Goal: Check status

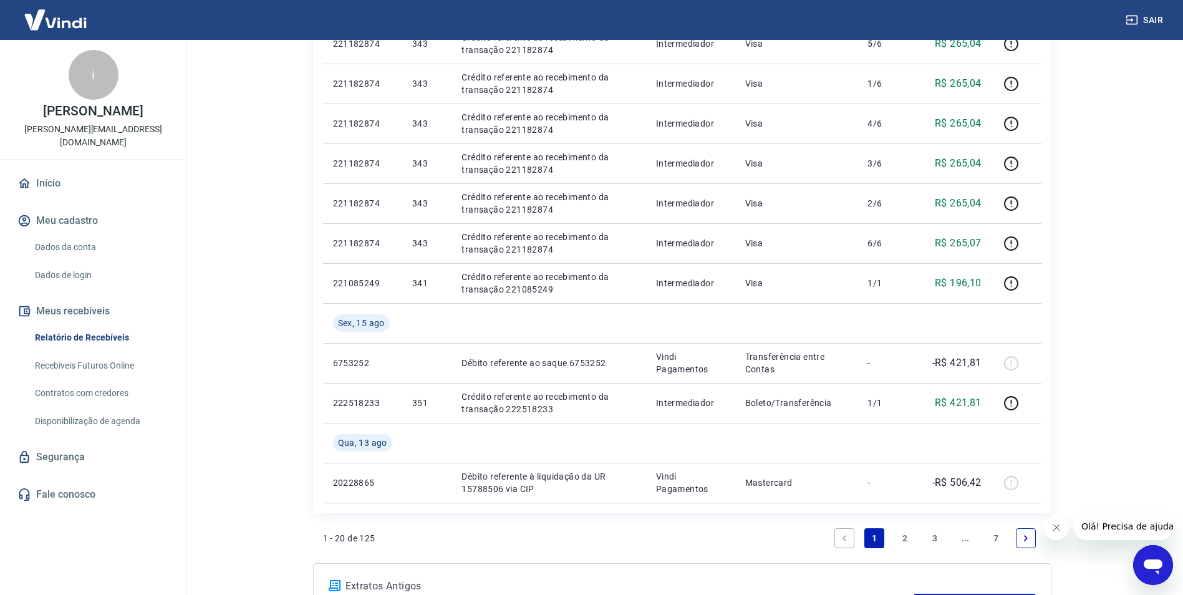
scroll to position [832, 0]
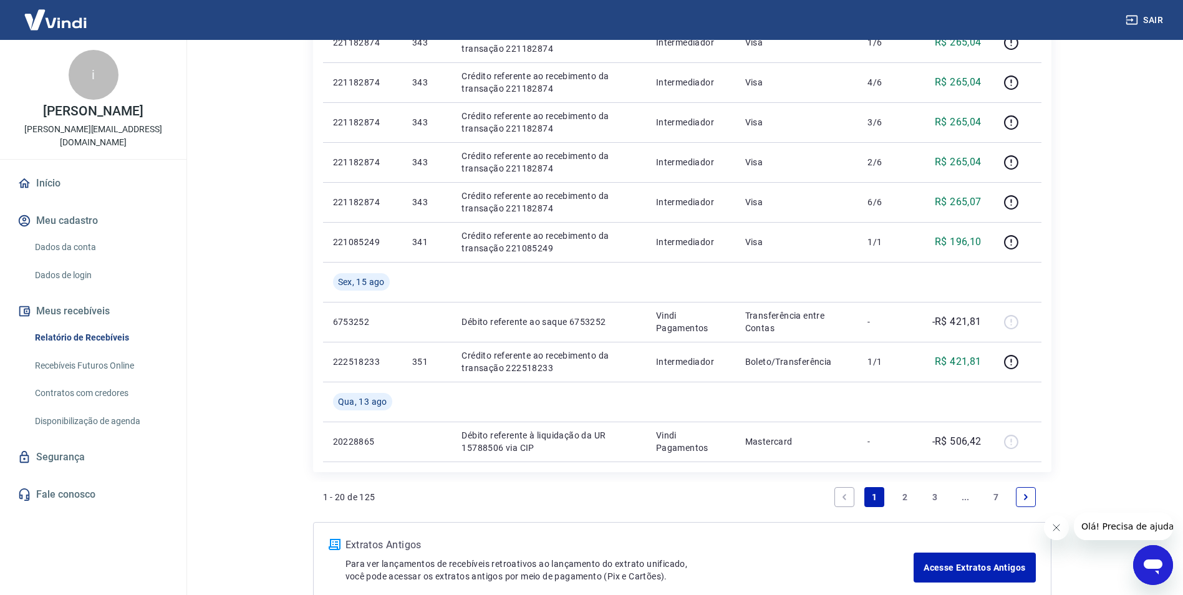
click at [906, 500] on link "2" at bounding box center [905, 497] width 20 height 20
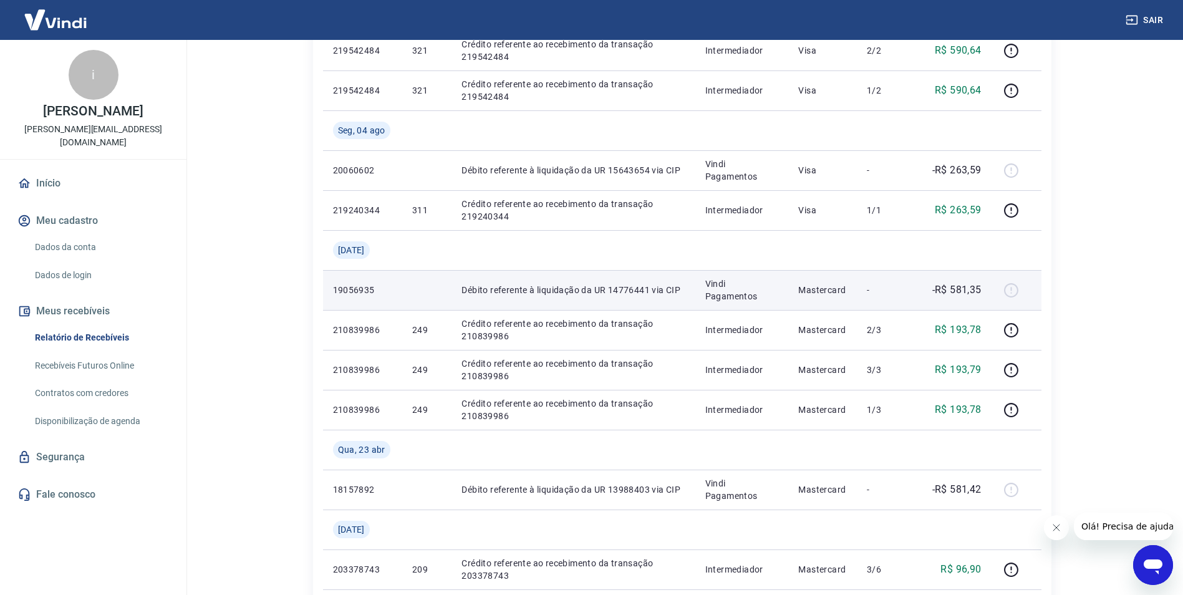
scroll to position [832, 0]
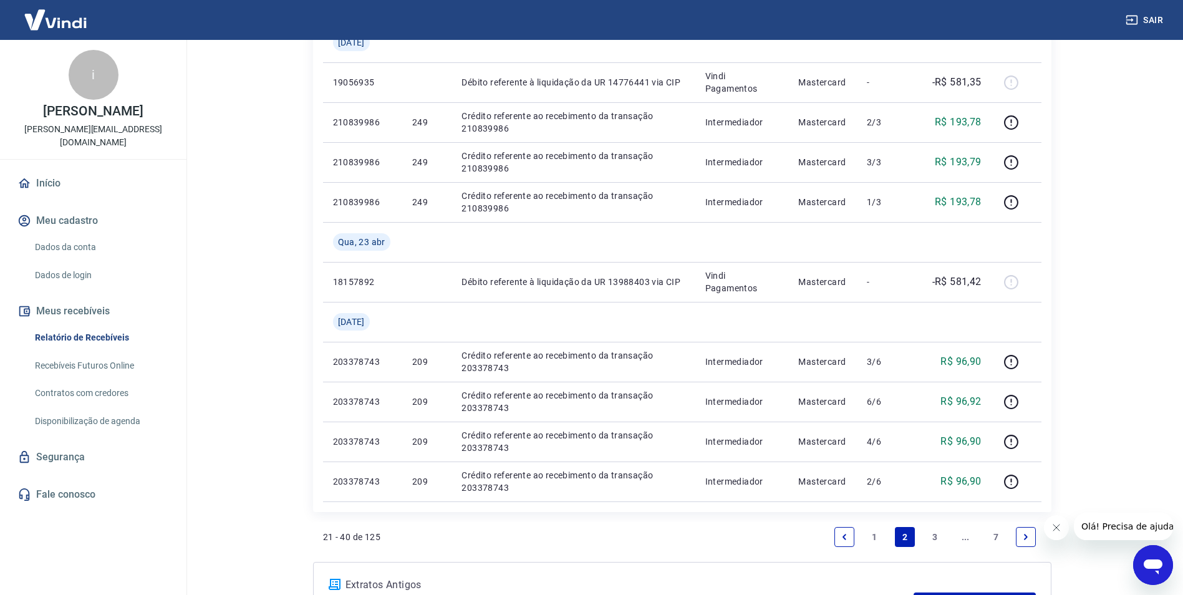
click at [847, 535] on icon "Previous page" at bounding box center [844, 537] width 9 height 9
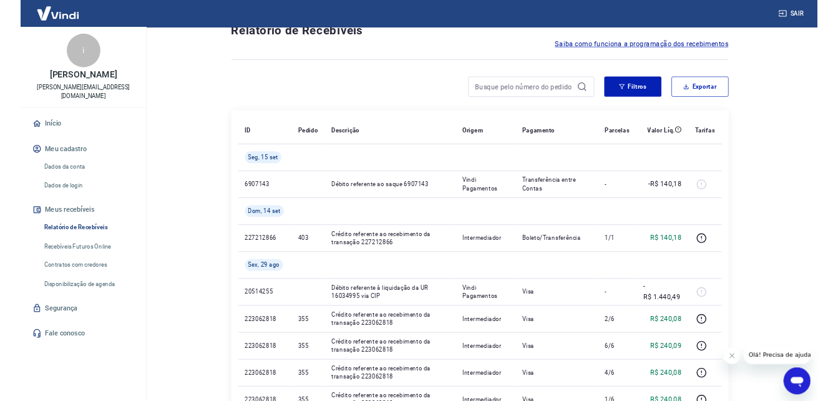
scroll to position [83, 0]
